Goal: Task Accomplishment & Management: Complete application form

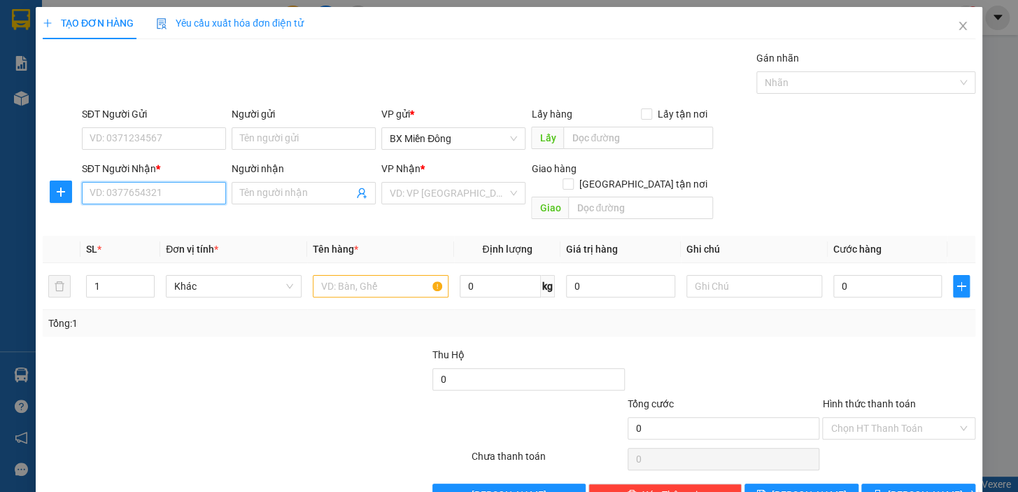
drag, startPoint x: 144, startPoint y: 203, endPoint x: 145, endPoint y: 194, distance: 9.1
click at [145, 198] on input "SĐT Người Nhận *" at bounding box center [154, 193] width 144 height 22
type input "0938121249"
click at [143, 139] on input "SĐT Người Gửi" at bounding box center [154, 138] width 144 height 22
drag, startPoint x: 227, startPoint y: 182, endPoint x: 234, endPoint y: 190, distance: 10.9
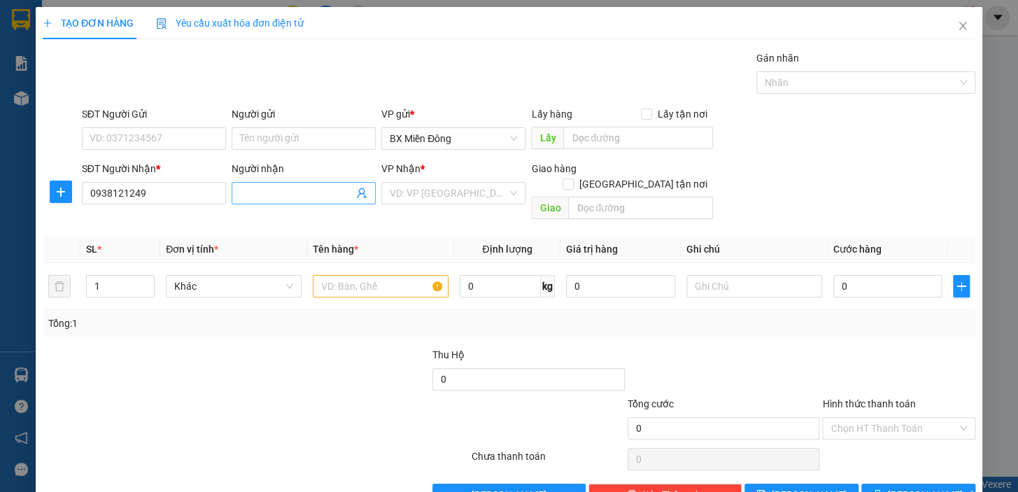
click at [229, 182] on div "Người nhận Tên người nhận" at bounding box center [304, 193] width 150 height 64
click at [241, 196] on input "Người nhận" at bounding box center [296, 192] width 113 height 15
type input "A QUÂN"
click at [179, 136] on input "SĐT Người Gửi" at bounding box center [154, 138] width 144 height 22
type input "0985161056"
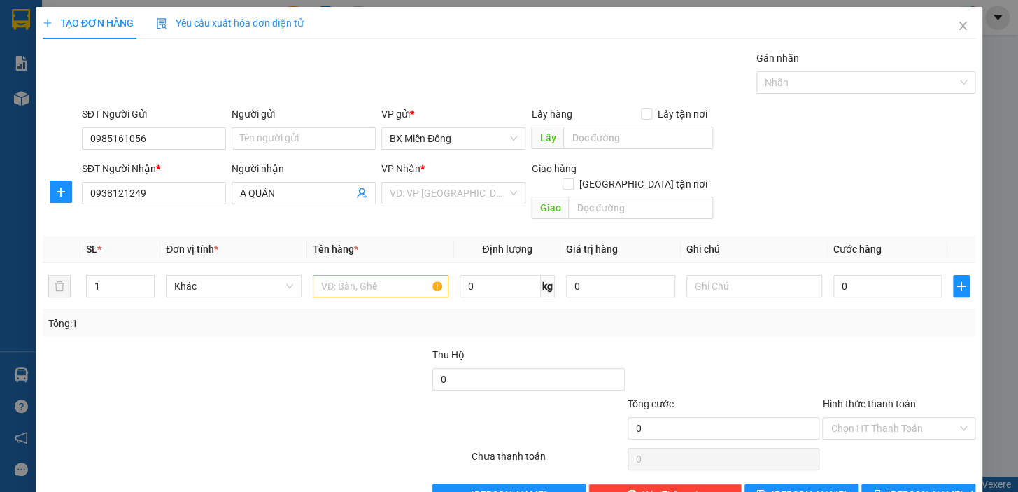
click at [274, 152] on div "Người gửi Tên người gửi" at bounding box center [304, 130] width 144 height 49
click at [275, 145] on input "Người gửi" at bounding box center [304, 138] width 144 height 22
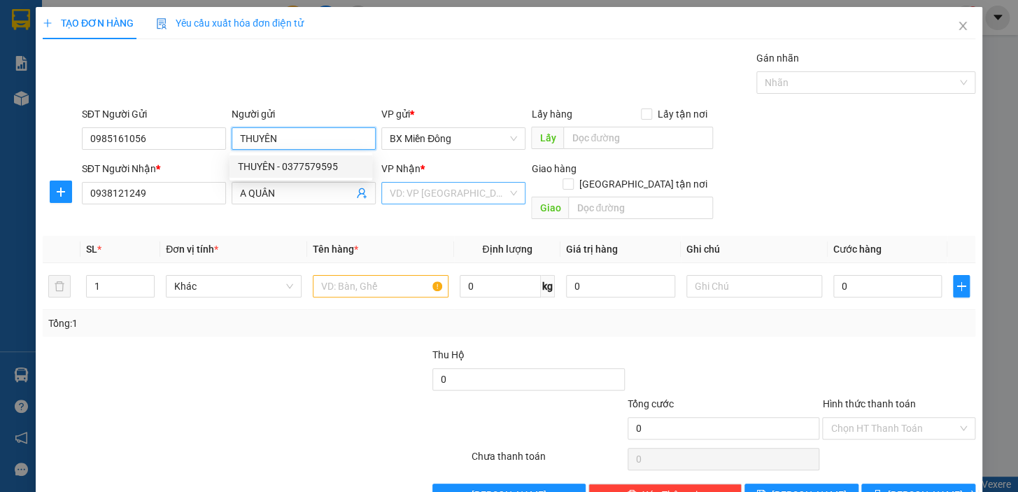
type input "THUYÊN"
click at [432, 202] on input "search" at bounding box center [449, 193] width 118 height 21
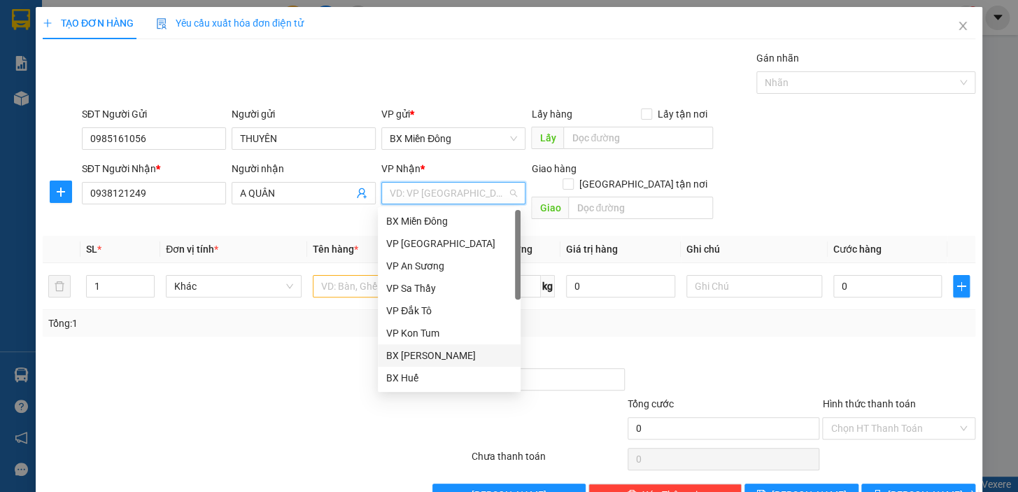
click at [473, 356] on div "BX [PERSON_NAME]" at bounding box center [449, 355] width 126 height 15
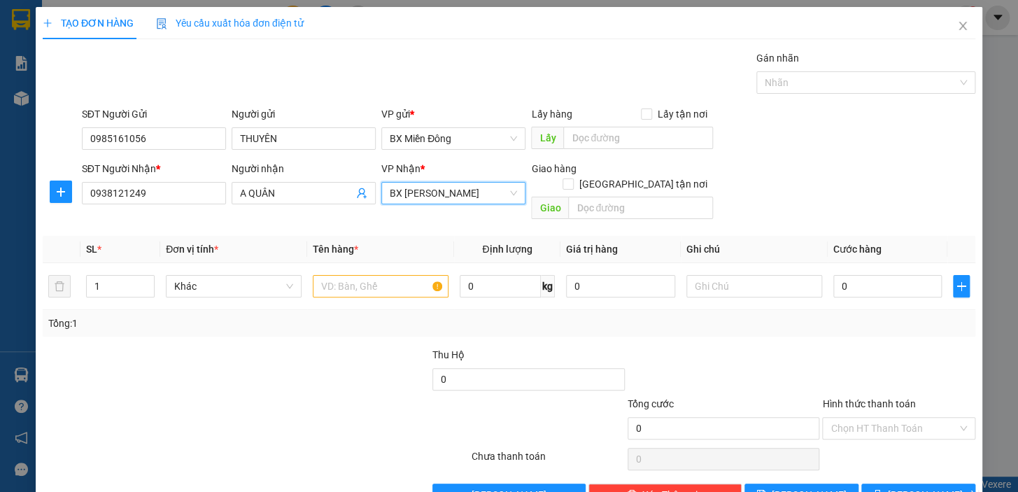
click at [450, 197] on span "BX [PERSON_NAME]" at bounding box center [453, 193] width 127 height 21
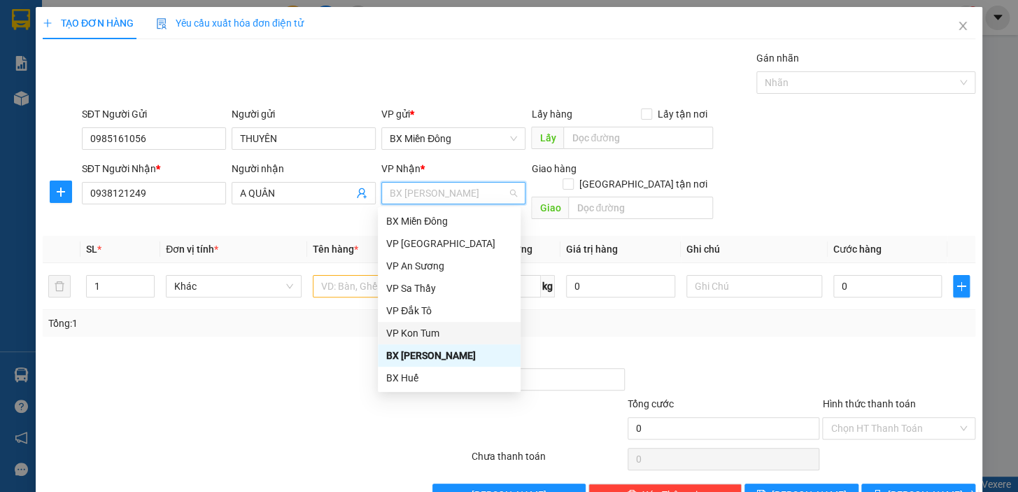
click at [449, 332] on div "VP Kon Tum" at bounding box center [449, 332] width 126 height 15
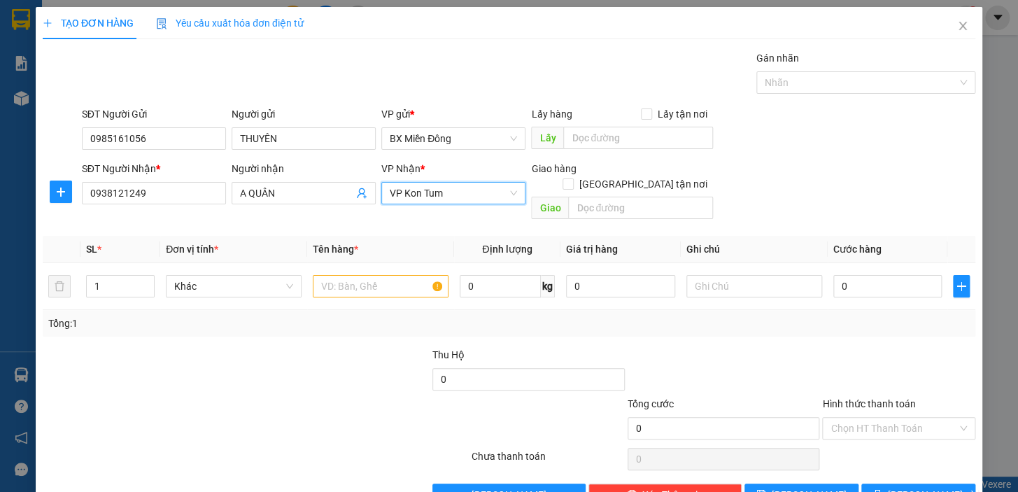
click at [471, 196] on span "VP Kon Tum" at bounding box center [453, 193] width 127 height 21
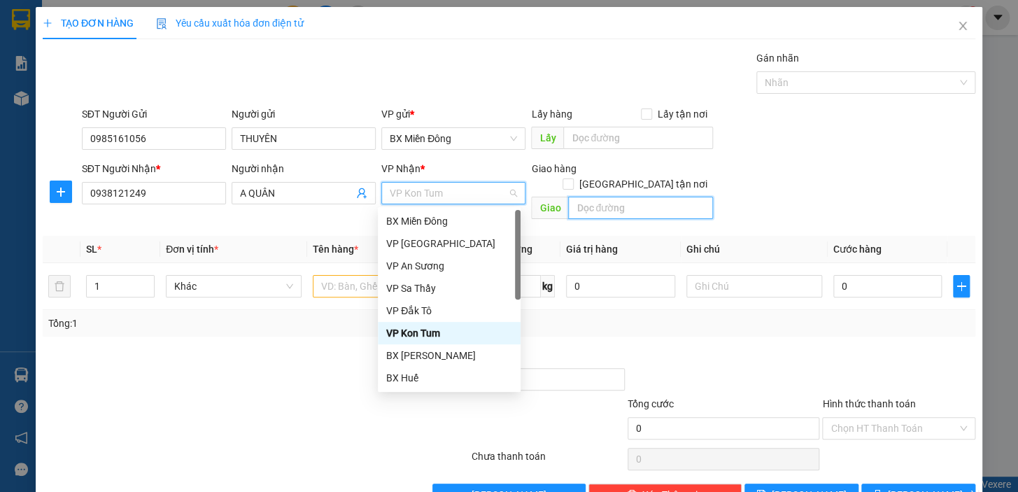
click at [581, 202] on input "text" at bounding box center [640, 208] width 145 height 22
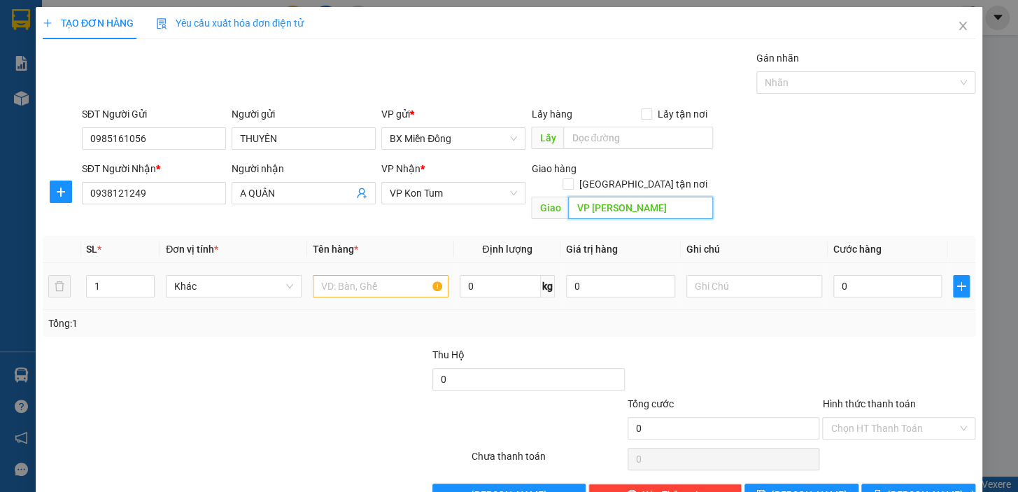
type input "VP [PERSON_NAME]"
click at [384, 275] on input "text" at bounding box center [381, 286] width 136 height 22
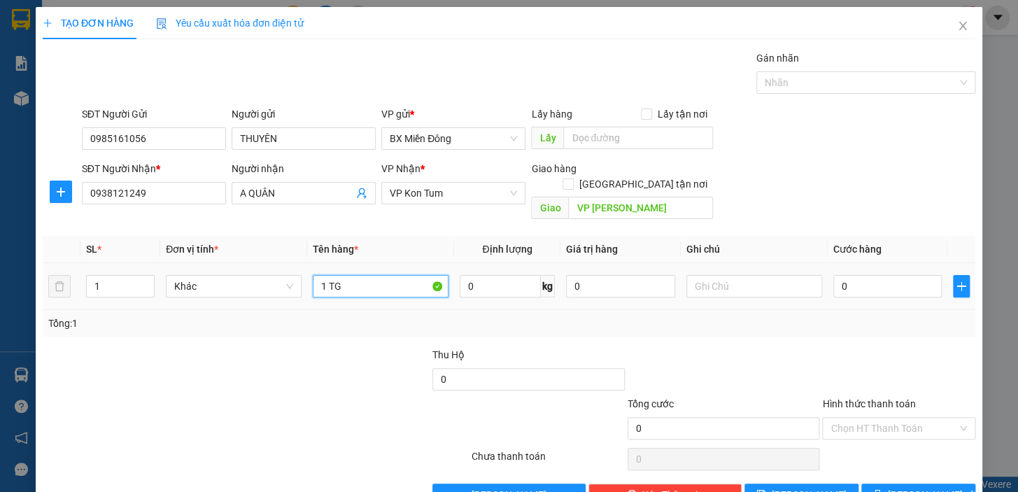
type input "1 TG"
type input "4"
type input "40"
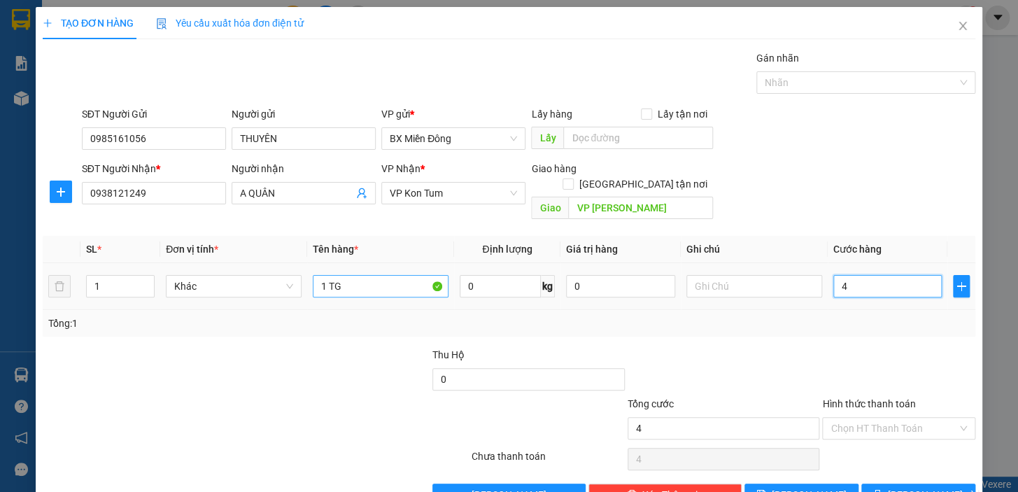
type input "40"
type input "40.000"
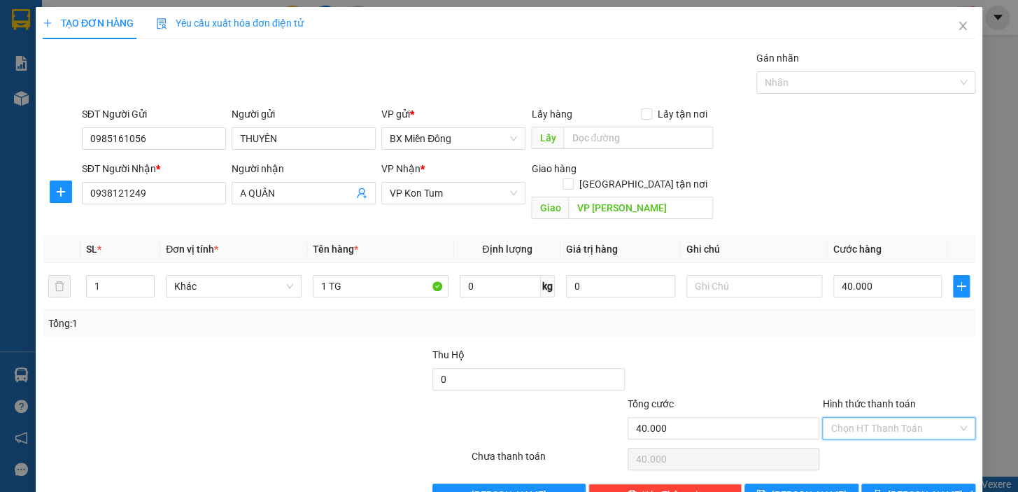
click at [898, 418] on input "Hình thức thanh toán" at bounding box center [894, 428] width 127 height 21
click at [872, 312] on div "Tại văn phòng" at bounding box center [890, 316] width 135 height 15
type input "0"
click at [925, 487] on span "[PERSON_NAME] và In" at bounding box center [937, 494] width 98 height 15
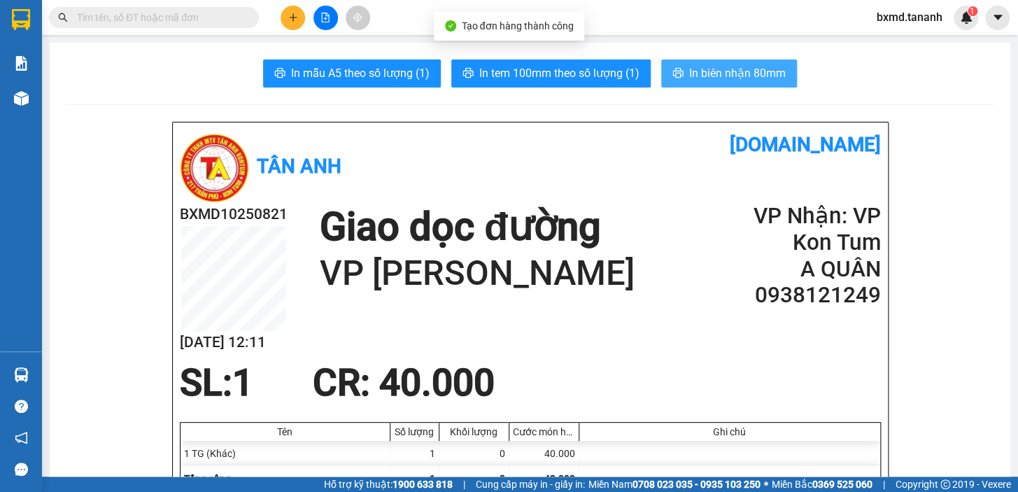
click at [761, 74] on span "In biên nhận 80mm" at bounding box center [737, 72] width 97 height 17
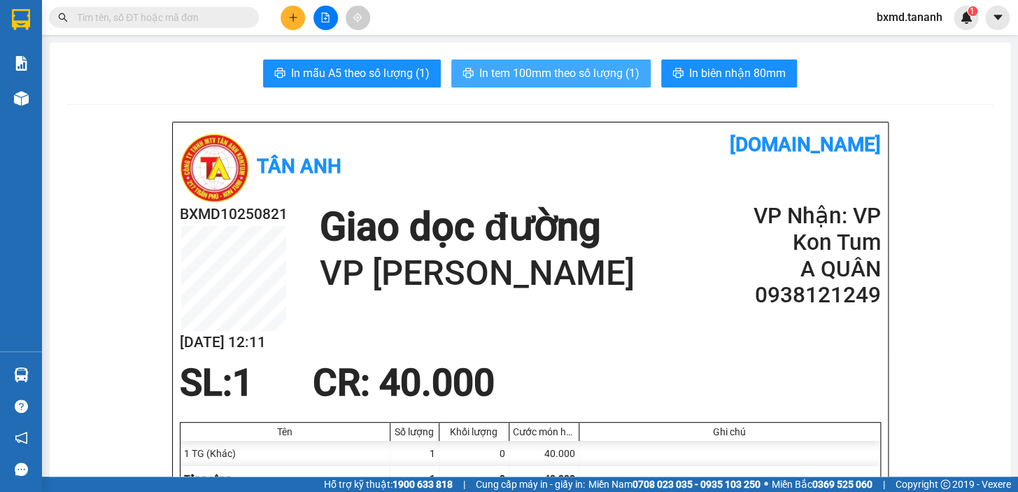
click at [596, 73] on span "In tem 100mm theo số lượng (1)" at bounding box center [559, 72] width 160 height 17
